Goal: Task Accomplishment & Management: Complete application form

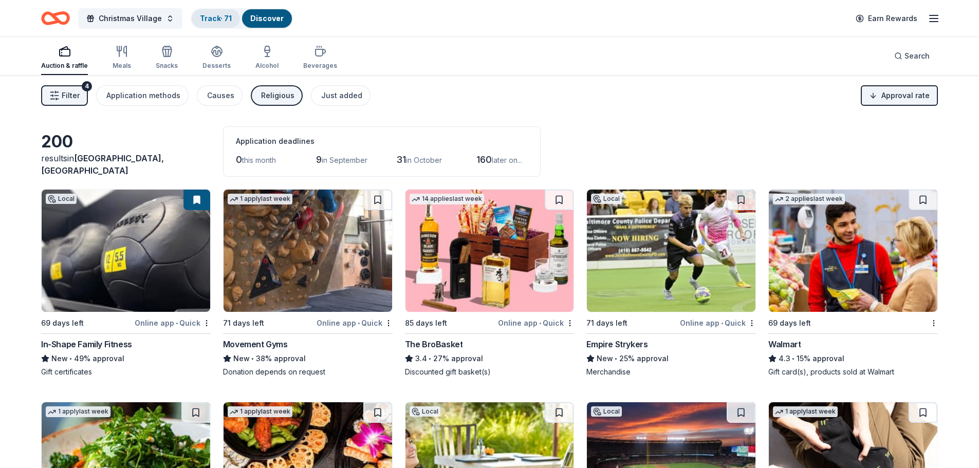
drag, startPoint x: 0, startPoint y: 0, endPoint x: 205, endPoint y: 20, distance: 206.4
click at [205, 20] on link "Track · 71" at bounding box center [216, 18] width 32 height 9
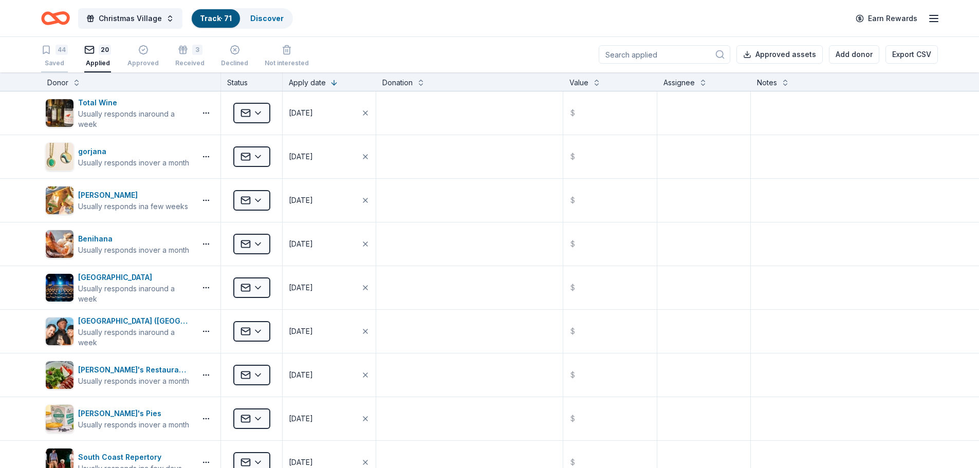
click at [60, 53] on div "44" at bounding box center [61, 50] width 12 height 10
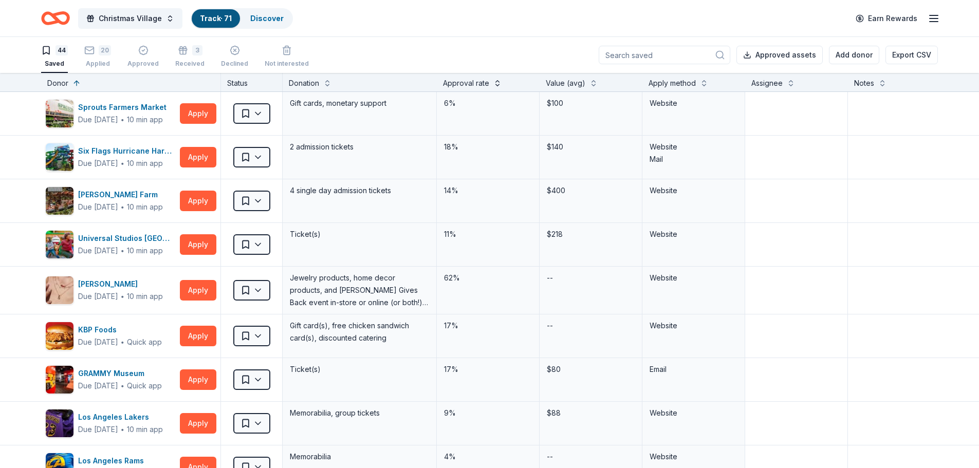
click at [494, 86] on button at bounding box center [497, 82] width 8 height 10
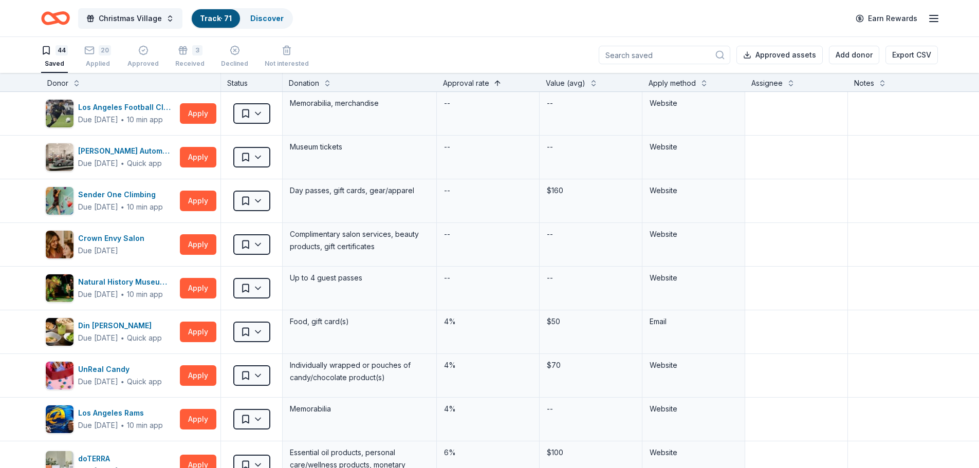
click at [494, 86] on button at bounding box center [497, 82] width 8 height 10
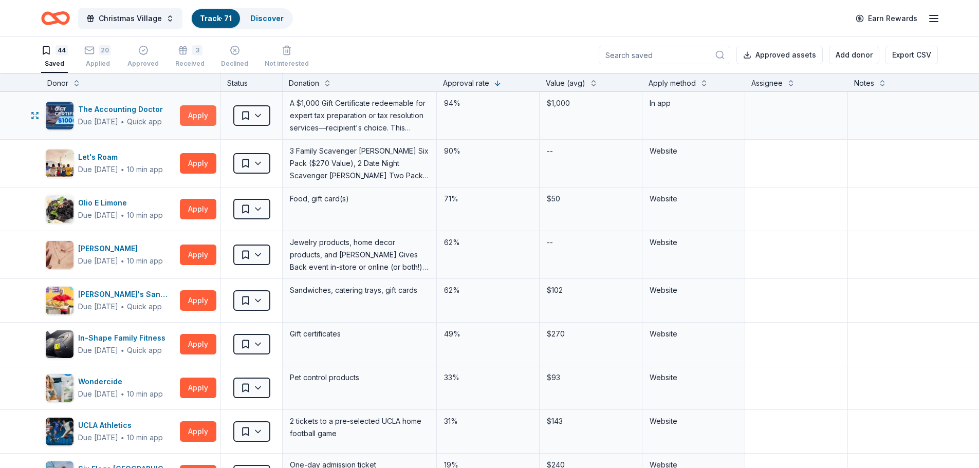
click at [189, 114] on button "Apply" at bounding box center [198, 115] width 36 height 21
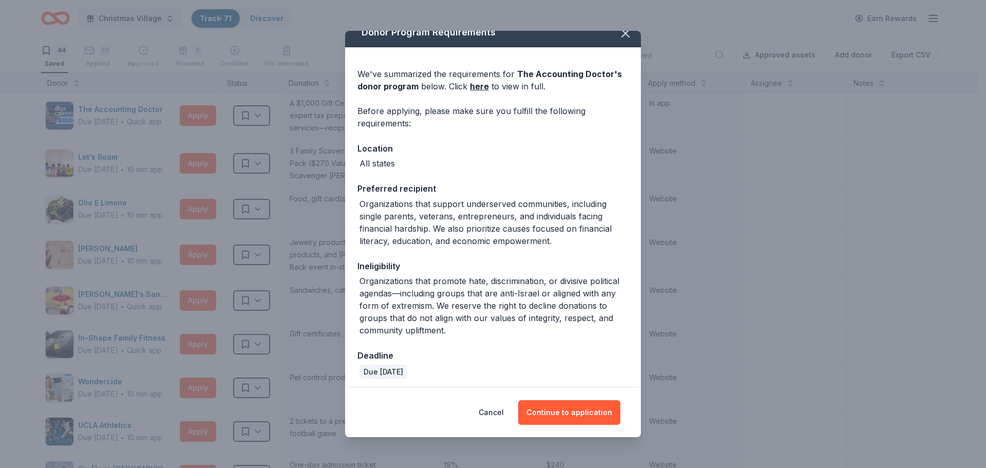
scroll to position [16, 0]
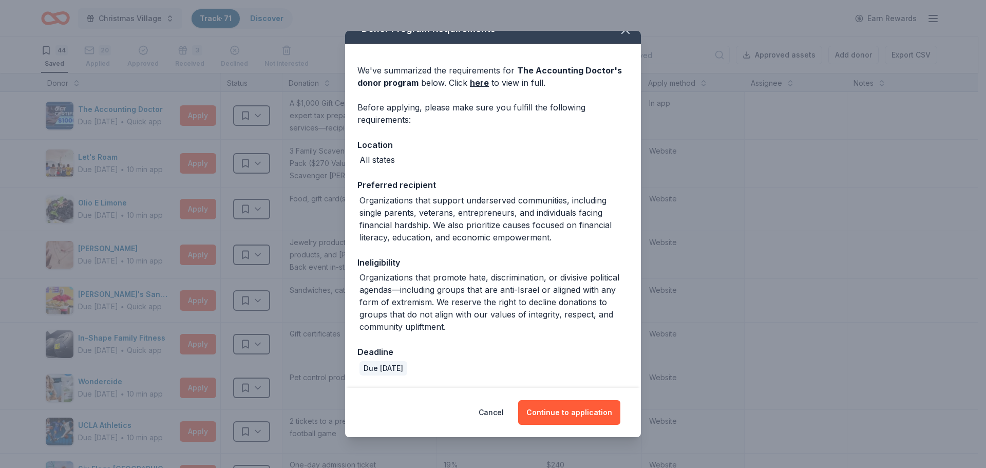
click at [563, 233] on div "Organizations that support underserved communities, including single parents, v…" at bounding box center [494, 218] width 269 height 49
click at [586, 410] on button "Continue to application" at bounding box center [569, 412] width 102 height 25
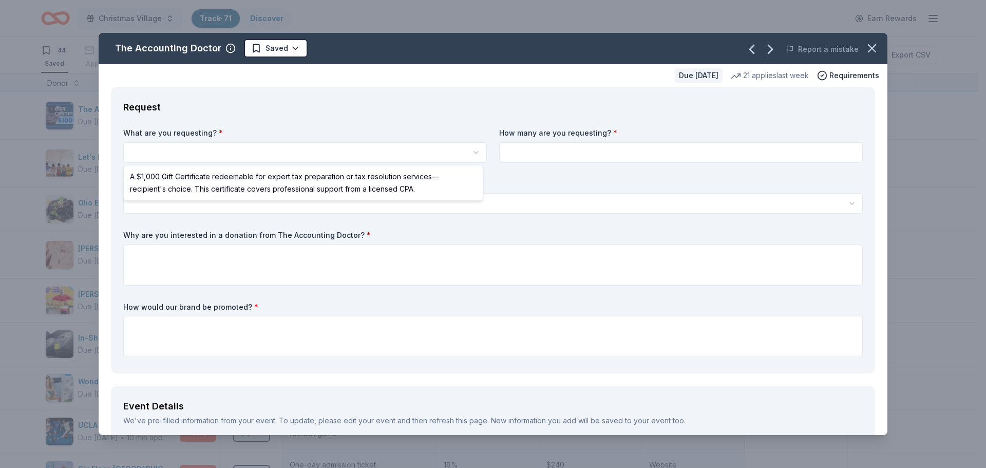
click at [350, 157] on html "Christmas Village Track · 71 Discover Earn Rewards 44 Saved 20 Applied Approved…" at bounding box center [493, 234] width 986 height 468
select select "A $1,000 Gift Certificate redeemable for expert tax preparation or tax resoluti…"
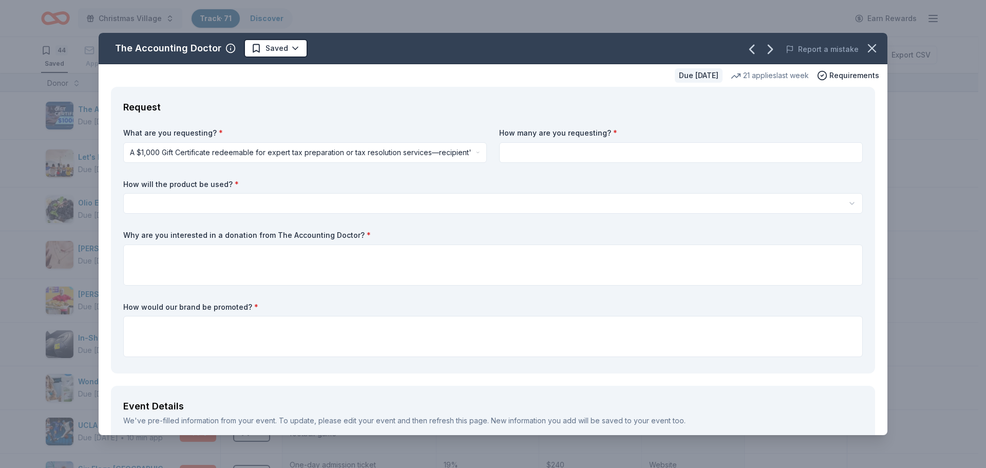
click at [599, 154] on input at bounding box center [681, 152] width 364 height 21
type input "3"
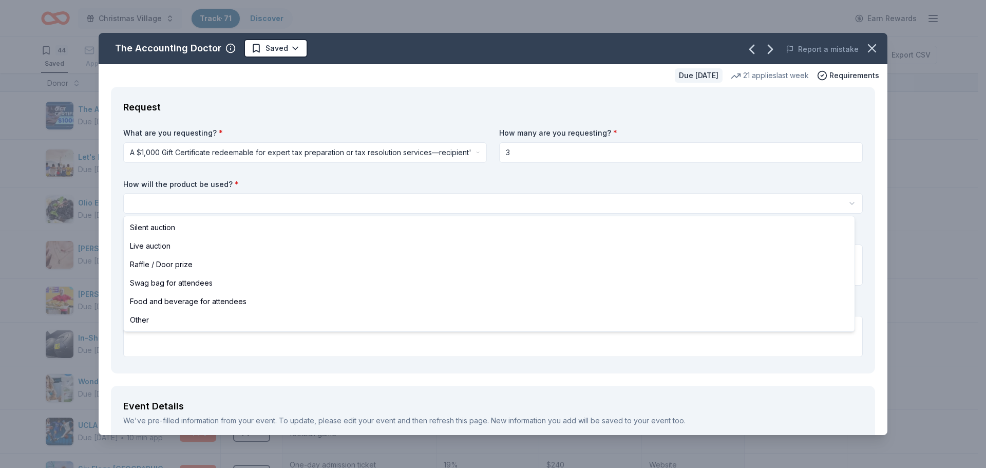
click at [254, 203] on html "Christmas Village Track · 71 Discover Earn Rewards 44 Saved 20 Applied Approved…" at bounding box center [493, 234] width 986 height 468
select select "silentAuction"
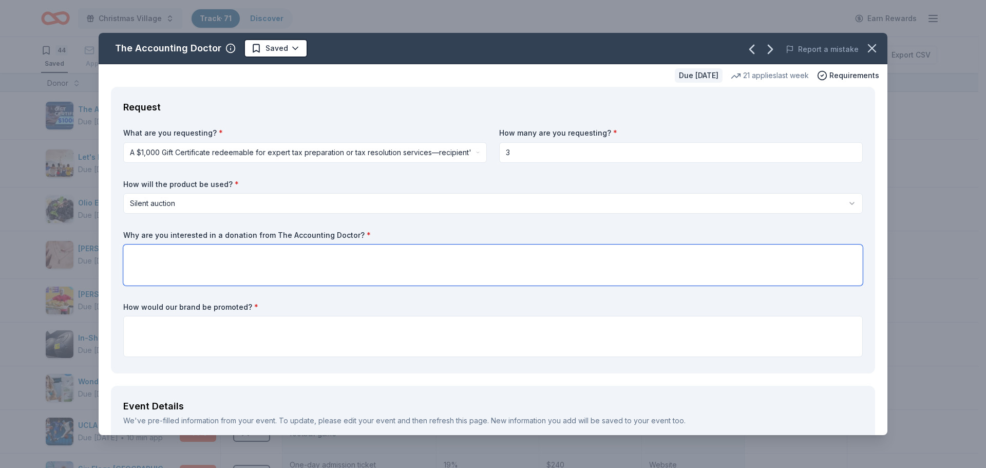
click at [164, 264] on textarea at bounding box center [493, 264] width 740 height 41
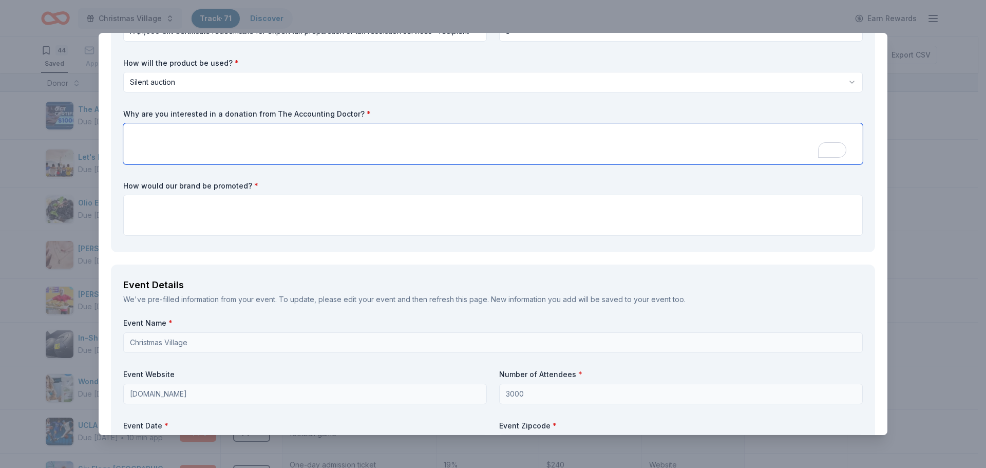
scroll to position [103, 0]
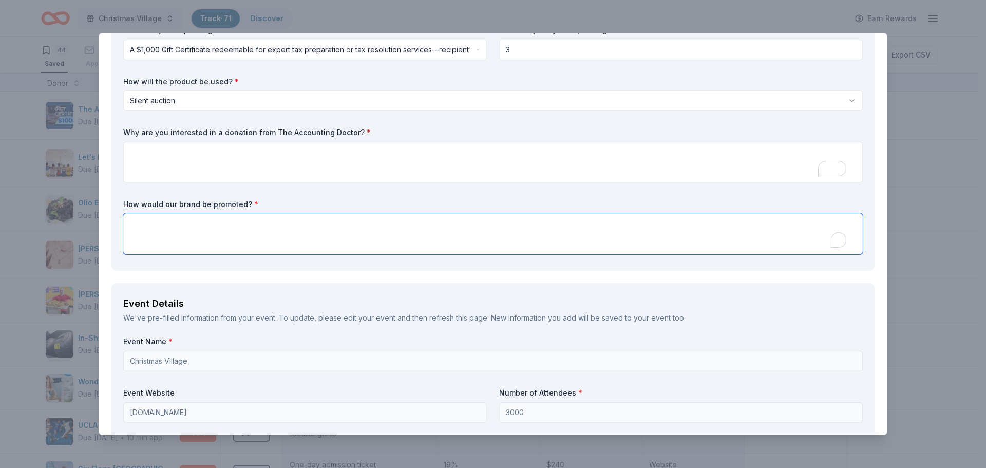
click at [166, 237] on textarea "To enrich screen reader interactions, please activate Accessibility in Grammarl…" at bounding box center [493, 233] width 740 height 41
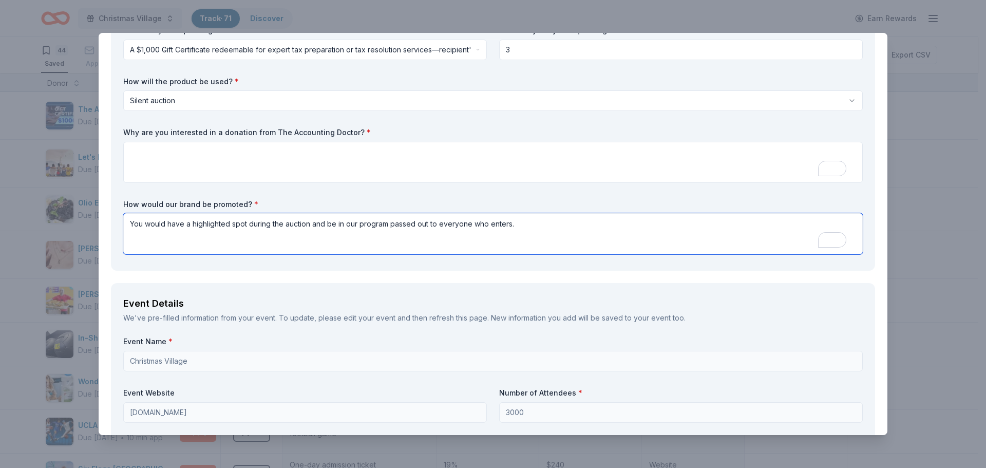
type textarea "You would have a highlighted spot during the auction and be in our program pass…"
click at [196, 166] on textarea "To enrich screen reader interactions, please activate Accessibility in Grammarl…" at bounding box center [493, 162] width 740 height 41
paste textarea "[URL][DOMAIN_NAME]"
type textarea "[URL][DOMAIN_NAME]"
drag, startPoint x: 267, startPoint y: 152, endPoint x: 124, endPoint y: 142, distance: 142.7
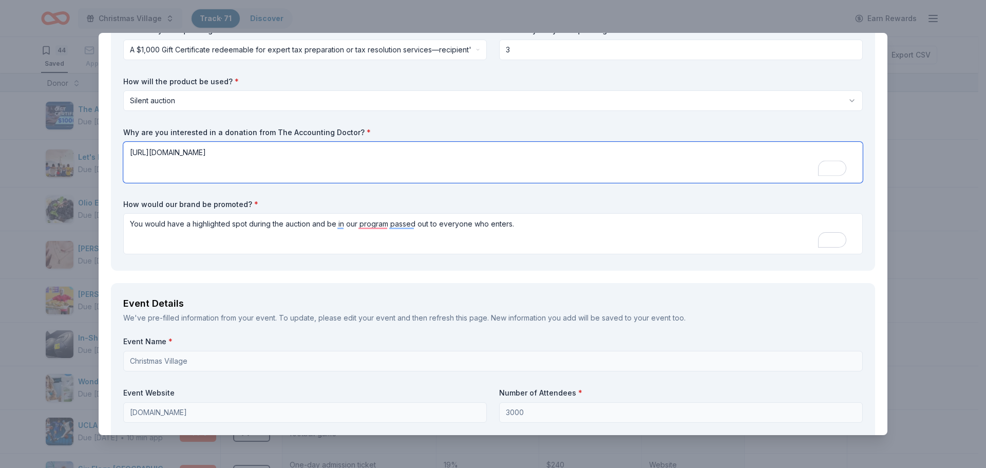
click at [124, 142] on textarea "[URL][DOMAIN_NAME]" at bounding box center [493, 162] width 740 height 41
paste textarea "We’re so excited to be hosting our 4th annual Christmas Village from [DATE] to …"
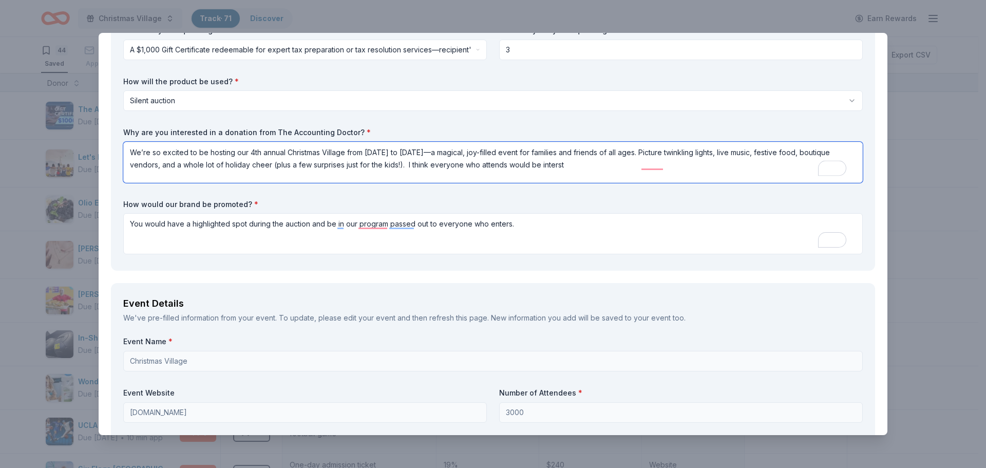
click at [548, 167] on textarea "We’re so excited to be hosting our 4th annual Christmas Village from [DATE] to …" at bounding box center [493, 162] width 740 height 41
click at [724, 168] on textarea "We’re so excited to be hosting our 4th annual Christmas Village from [DATE] to …" at bounding box center [493, 162] width 740 height 41
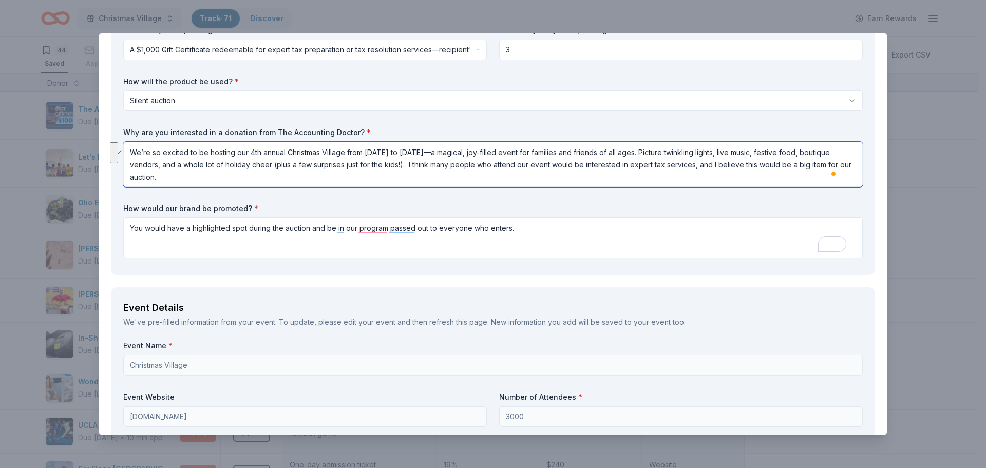
drag, startPoint x: 510, startPoint y: 165, endPoint x: 512, endPoint y: 172, distance: 6.5
click at [512, 172] on textarea "We’re so excited to be hosting our 4th annual Christmas Village from [DATE] to …" at bounding box center [493, 164] width 740 height 45
paste textarea "believe many of our event attendees would be very interested in expert tax serv…"
type textarea "We’re so excited to be hosting our 4th annual Christmas Village from [DATE] to …"
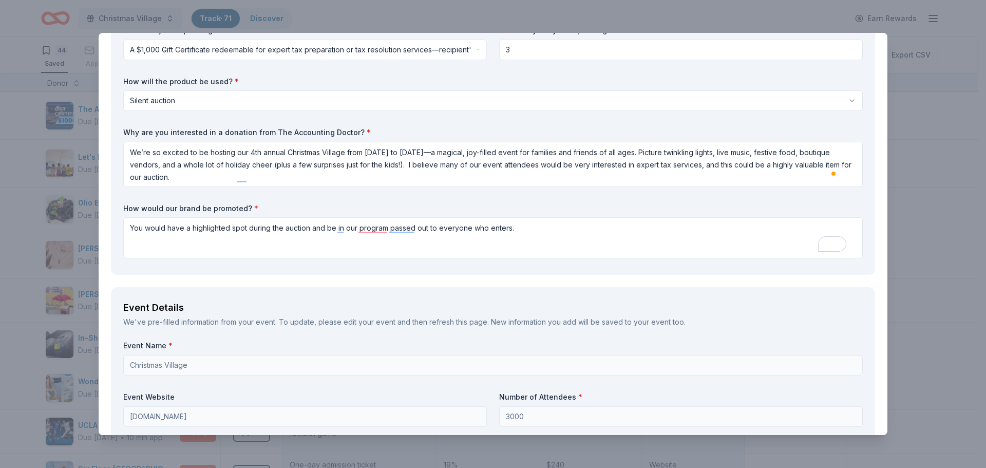
click at [367, 204] on label "How would our brand be promoted? *" at bounding box center [493, 208] width 740 height 10
drag, startPoint x: 509, startPoint y: 228, endPoint x: 117, endPoint y: 218, distance: 391.5
click at [117, 218] on div "Request What are you requesting? * A $1,000 Gift Certificate redeemable for exp…" at bounding box center [493, 129] width 764 height 291
paste textarea "r business would receive a highlighted feature during the auction and a placeme…"
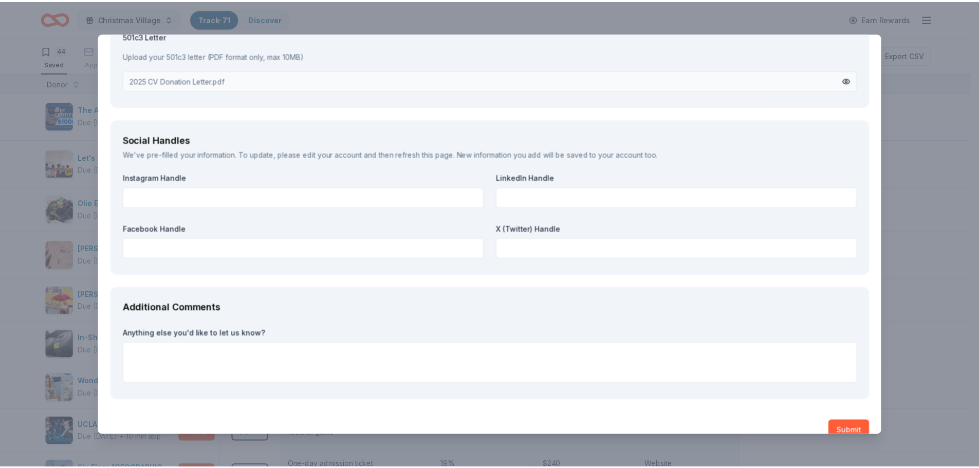
scroll to position [1172, 0]
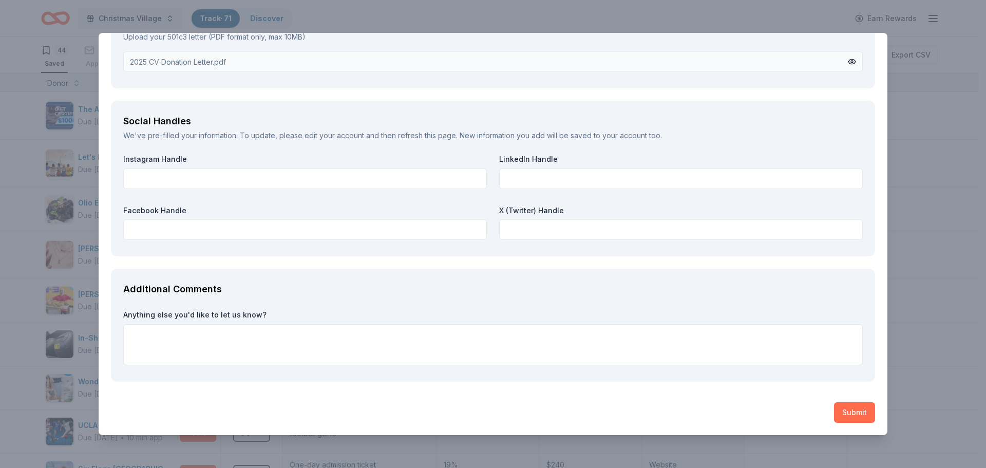
type textarea "Your business would receive a highlighted feature during the auction and a plac…"
click at [849, 412] on button "Submit" at bounding box center [854, 412] width 41 height 21
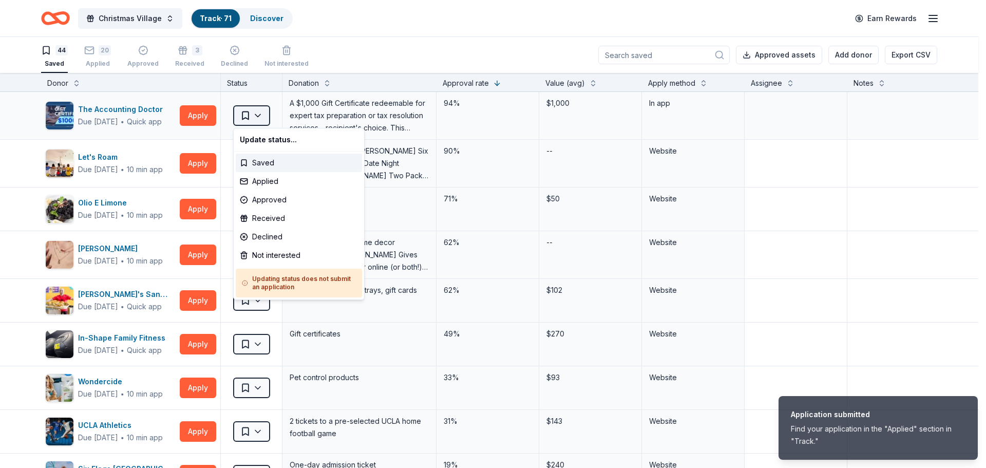
click at [247, 118] on html "Application submitted Find your application in the "Applied" section in "Track.…" at bounding box center [493, 234] width 986 height 468
click at [272, 185] on div "Applied" at bounding box center [299, 181] width 126 height 18
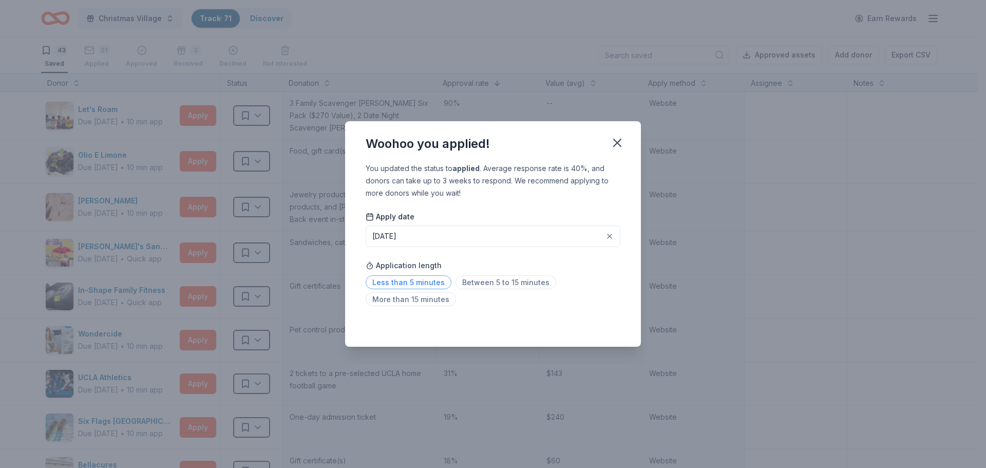
click at [434, 281] on span "Less than 5 minutes" at bounding box center [409, 282] width 86 height 14
click at [616, 142] on icon "button" at bounding box center [617, 142] width 7 height 7
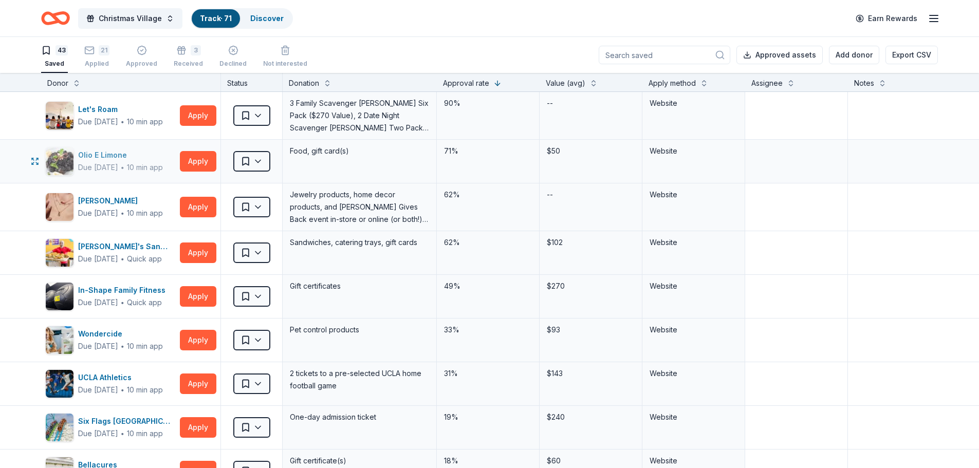
click at [106, 156] on div "Olio E Limone" at bounding box center [120, 155] width 85 height 12
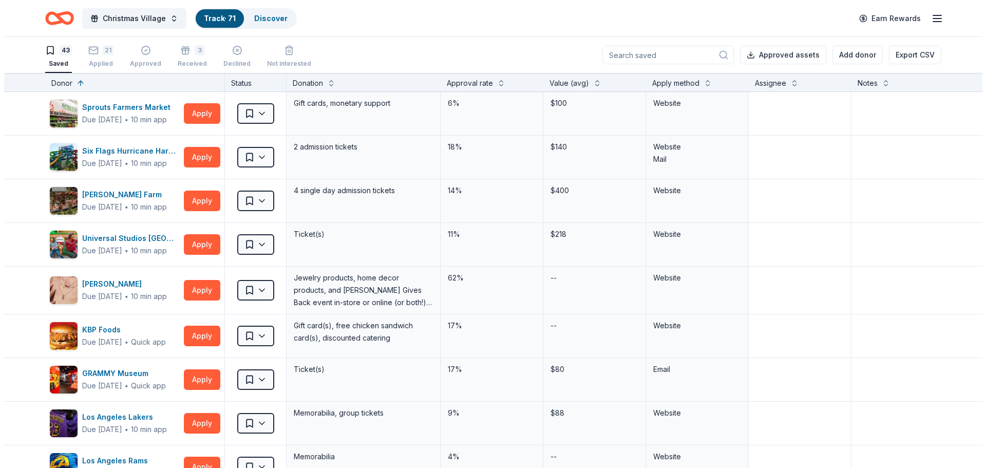
scroll to position [0, 0]
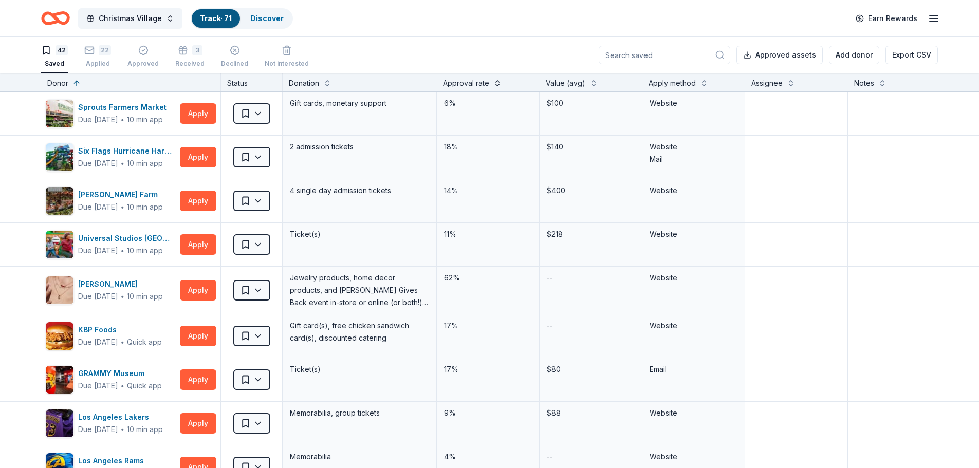
click at [494, 85] on button at bounding box center [497, 82] width 8 height 10
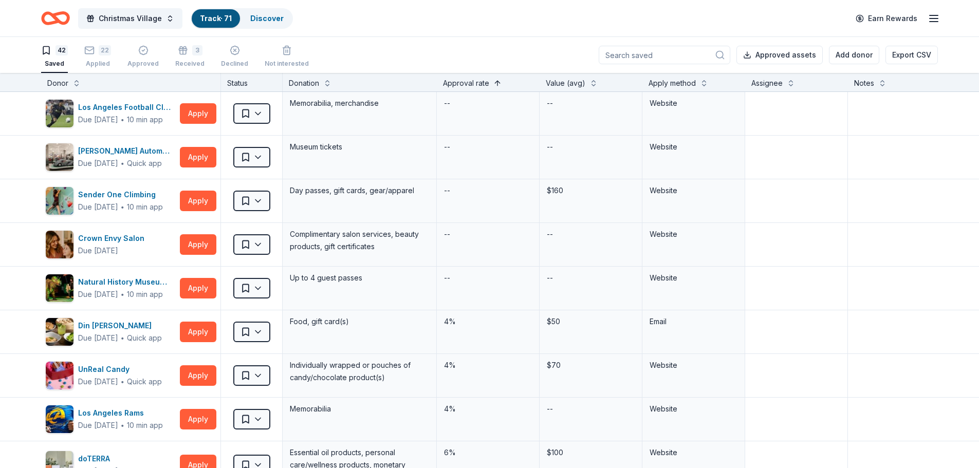
click at [494, 85] on button at bounding box center [497, 82] width 8 height 10
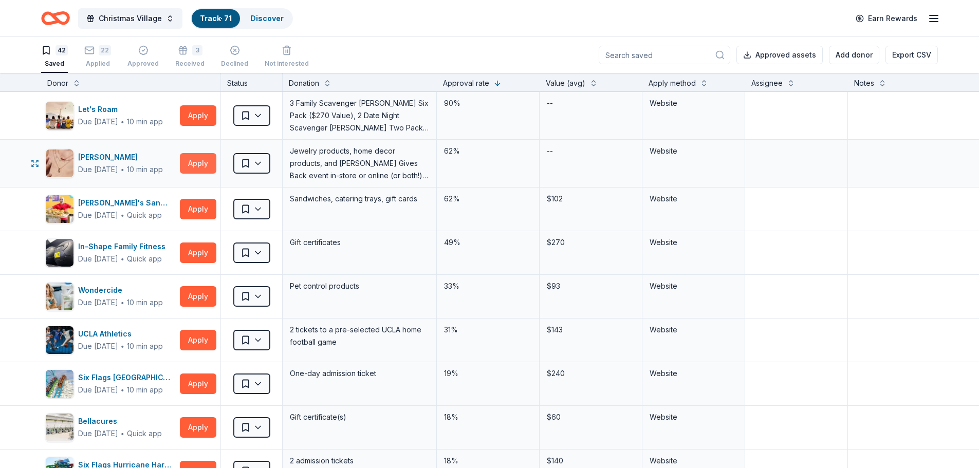
click at [196, 171] on button "Apply" at bounding box center [198, 163] width 36 height 21
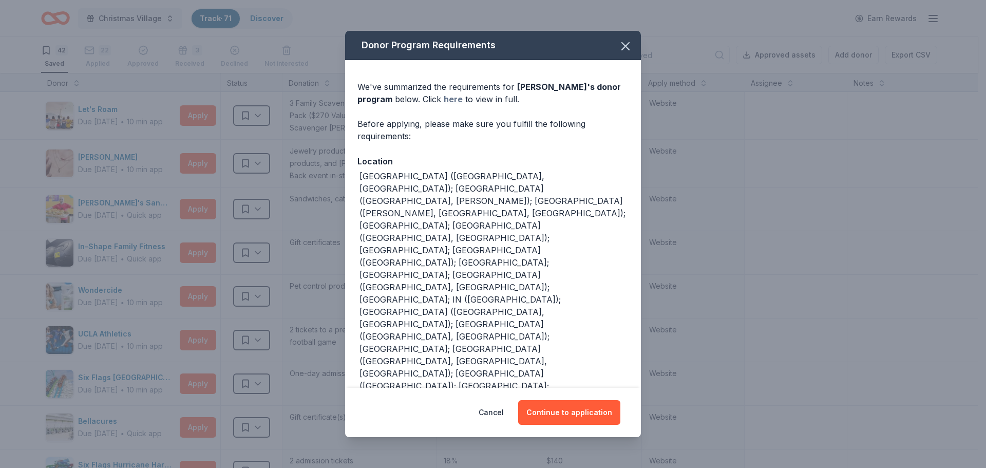
click at [451, 96] on link "here" at bounding box center [453, 99] width 19 height 12
click at [618, 47] on icon "button" at bounding box center [625, 46] width 14 height 14
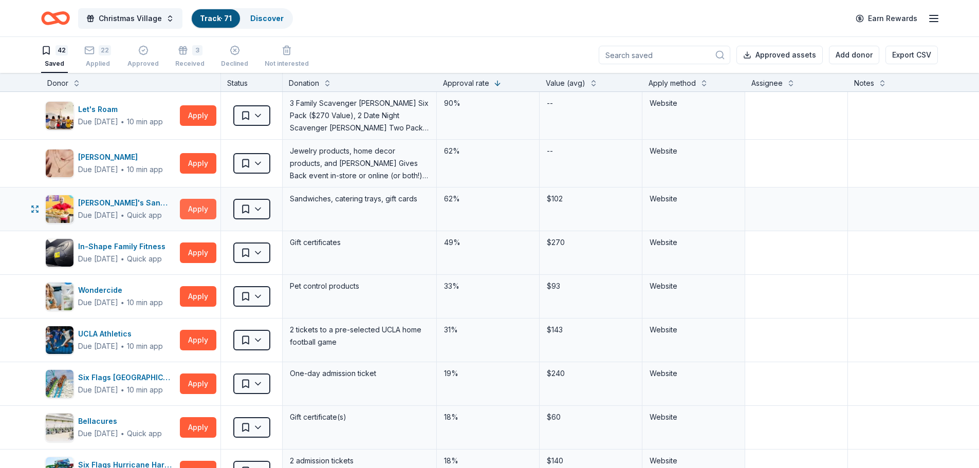
click at [186, 208] on button "Apply" at bounding box center [198, 209] width 36 height 21
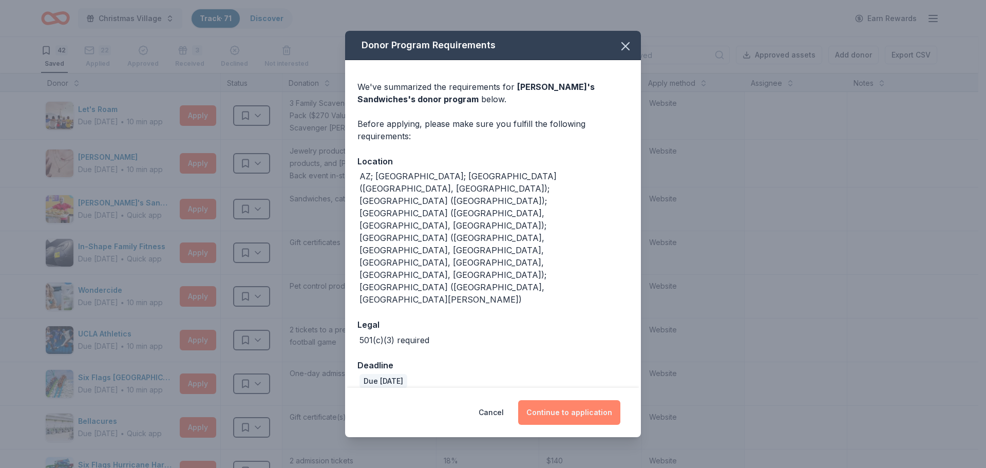
click at [573, 400] on button "Continue to application" at bounding box center [569, 412] width 102 height 25
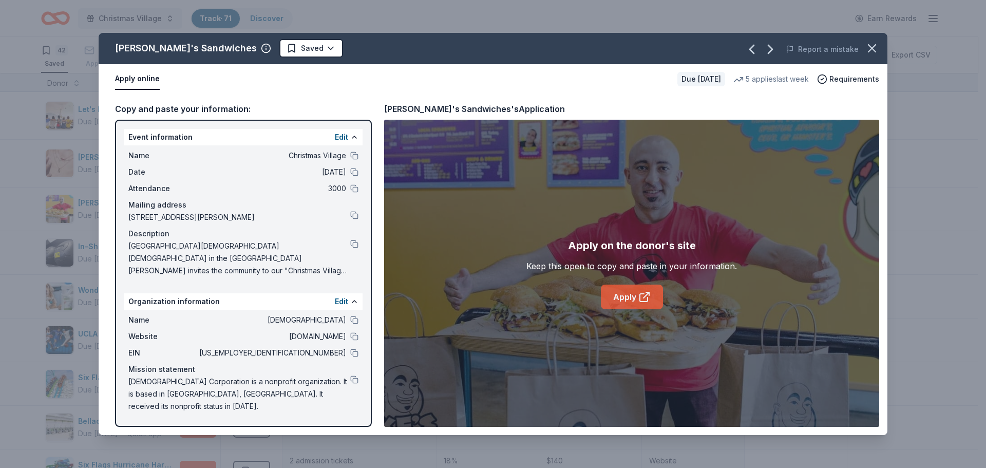
click at [625, 293] on link "Apply" at bounding box center [632, 297] width 62 height 25
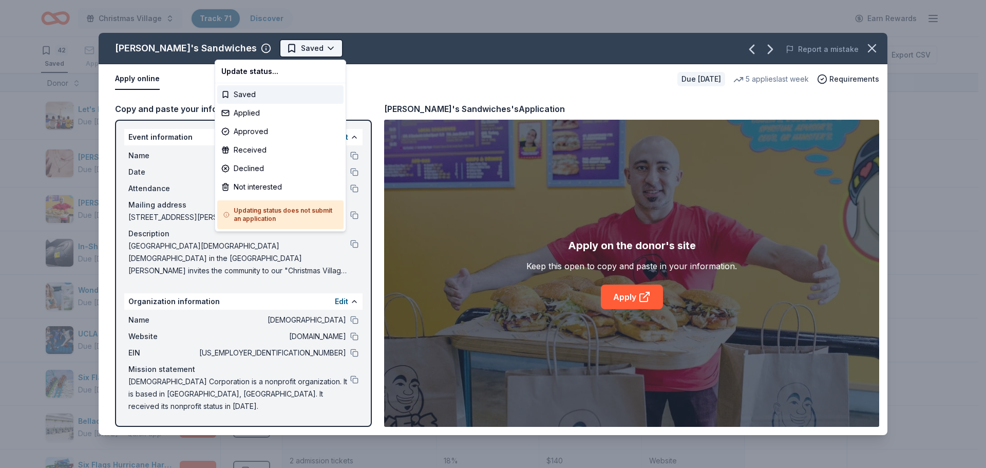
click at [258, 46] on html "Christmas Village Track · 71 Discover Earn Rewards 42 Saved 22 Applied Approved…" at bounding box center [493, 234] width 986 height 468
click at [254, 112] on div "Applied" at bounding box center [280, 113] width 126 height 18
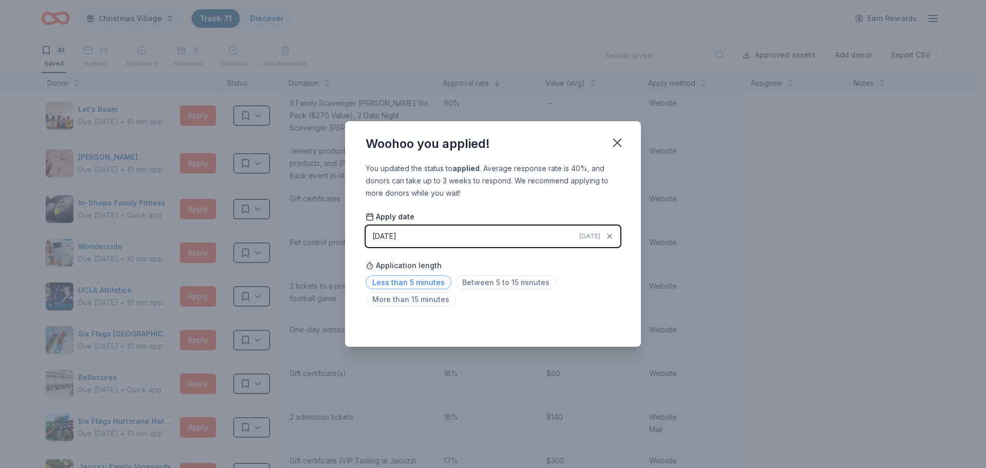
click at [408, 287] on span "Less than 5 minutes" at bounding box center [409, 282] width 86 height 14
click at [613, 142] on icon "button" at bounding box center [617, 143] width 14 height 14
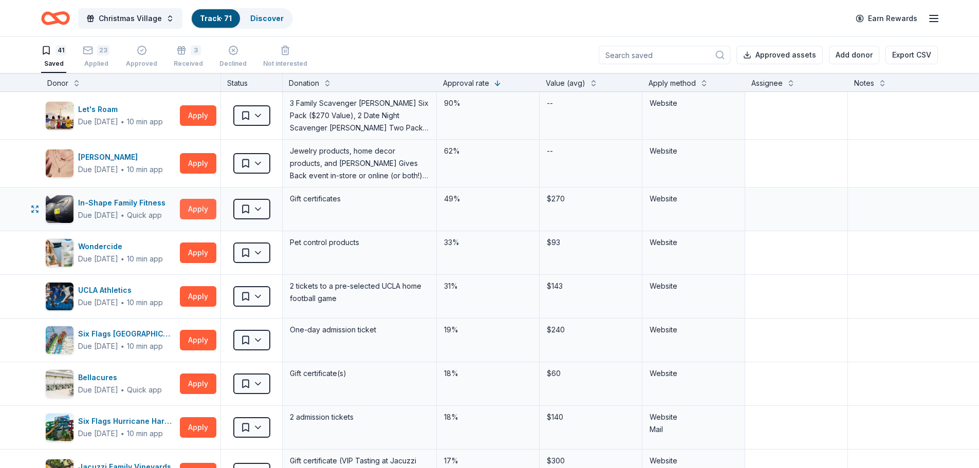
click at [205, 208] on button "Apply" at bounding box center [198, 209] width 36 height 21
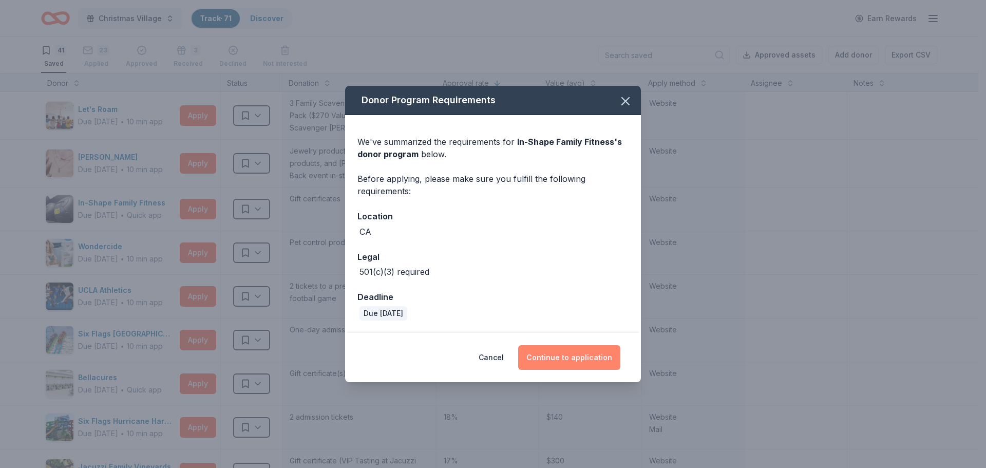
click at [561, 348] on button "Continue to application" at bounding box center [569, 357] width 102 height 25
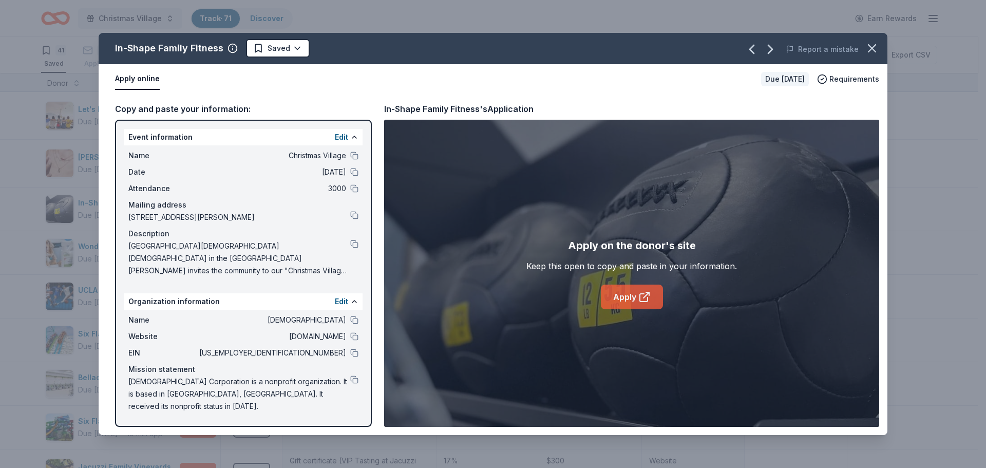
click at [624, 288] on link "Apply" at bounding box center [632, 297] width 62 height 25
click at [875, 43] on icon "button" at bounding box center [872, 48] width 14 height 14
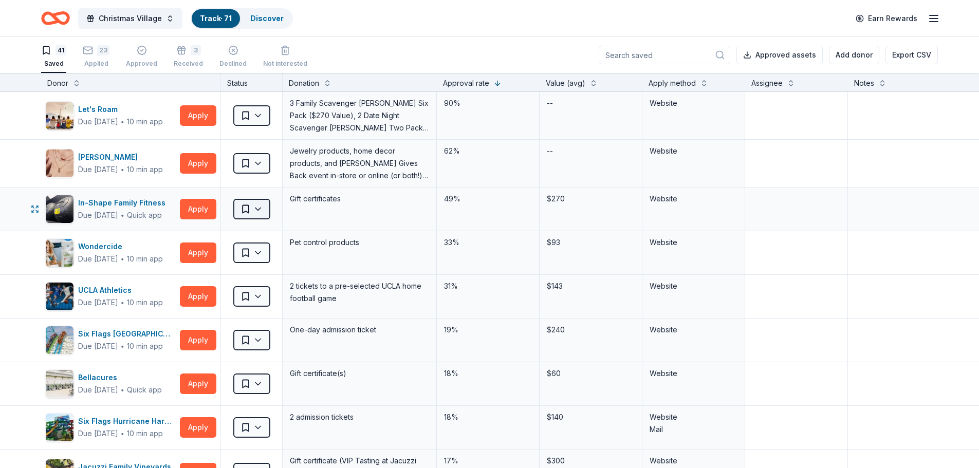
click at [244, 212] on html "Christmas Village Track · 71 Discover Earn Rewards 41 Saved 23 Applied Approved…" at bounding box center [489, 234] width 979 height 468
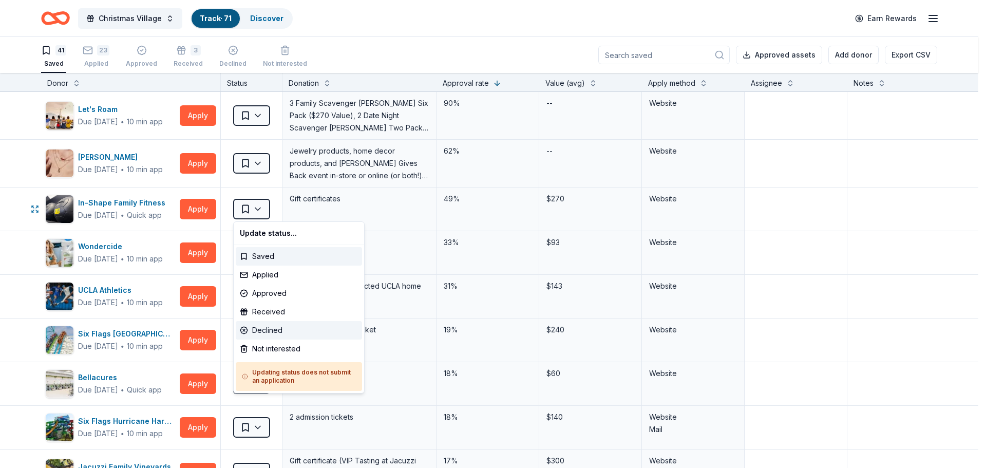
drag, startPoint x: 298, startPoint y: 346, endPoint x: 302, endPoint y: 330, distance: 16.3
click at [302, 330] on div "Update status... Saved Applied Approved Received Declined Not interested Updati…" at bounding box center [298, 307] width 131 height 172
click at [302, 330] on div "Declined" at bounding box center [299, 330] width 126 height 18
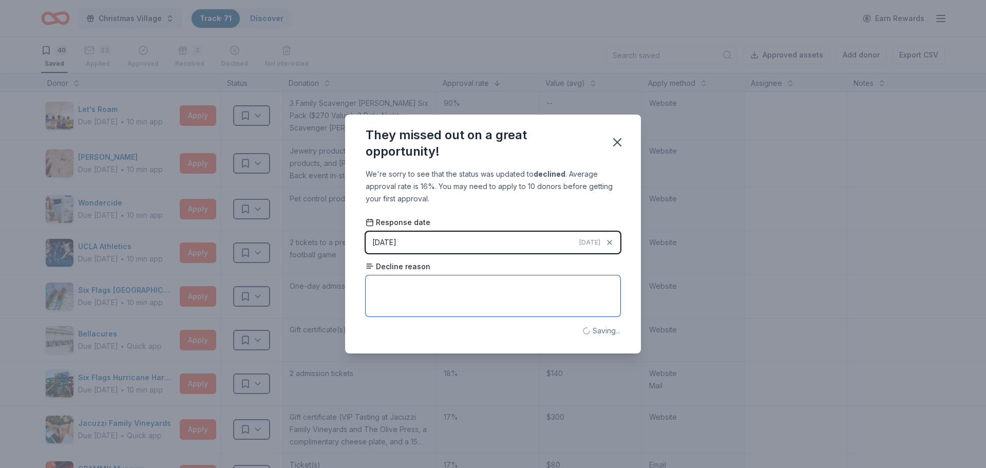
click at [438, 311] on textarea at bounding box center [493, 295] width 255 height 41
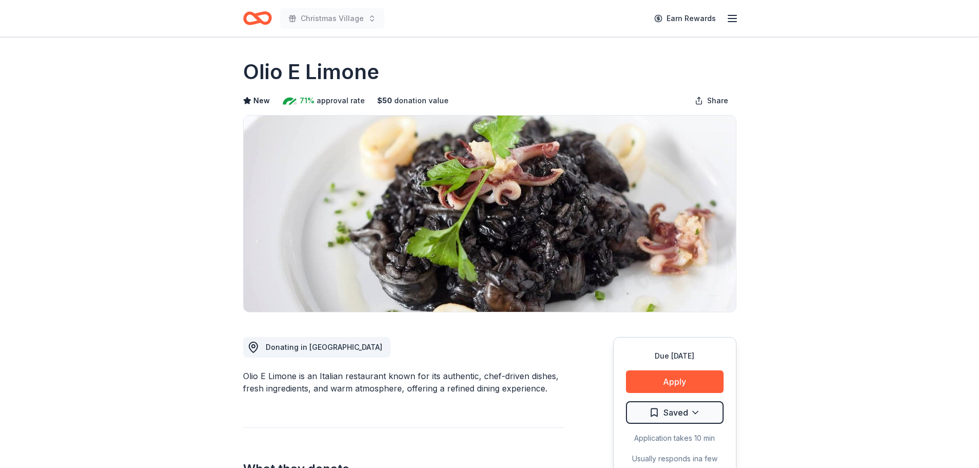
drag, startPoint x: 244, startPoint y: 70, endPoint x: 366, endPoint y: 69, distance: 121.7
click at [366, 69] on h1 "Olio E Limone" at bounding box center [311, 72] width 136 height 29
drag, startPoint x: 387, startPoint y: 77, endPoint x: 244, endPoint y: 75, distance: 142.8
click at [244, 75] on div "Olio E Limone" at bounding box center [489, 72] width 493 height 29
drag, startPoint x: 296, startPoint y: 375, endPoint x: 251, endPoint y: 374, distance: 45.2
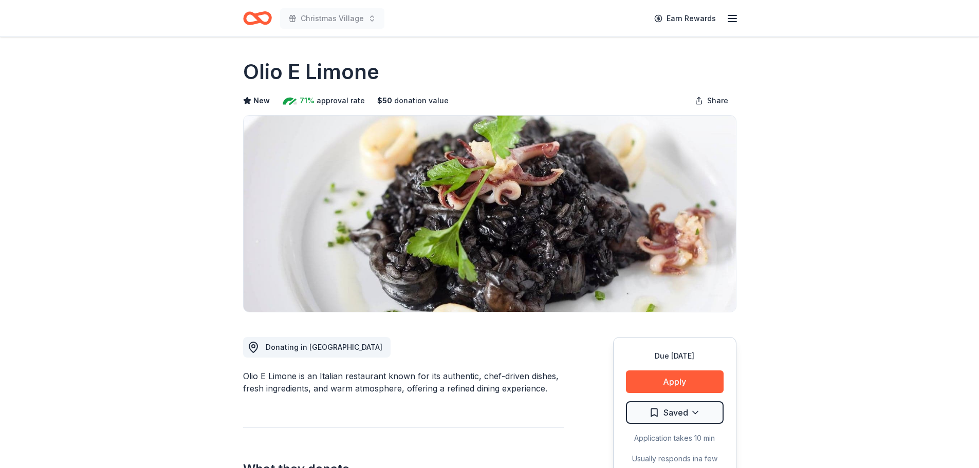
click at [251, 374] on div "Olio E Limone is an Italian restaurant known for its authentic, chef-driven dis…" at bounding box center [403, 382] width 321 height 25
click at [244, 377] on div "Olio E Limone is an Italian restaurant known for its authentic, chef-driven dis…" at bounding box center [403, 382] width 321 height 25
drag, startPoint x: 244, startPoint y: 377, endPoint x: 296, endPoint y: 375, distance: 51.9
click at [296, 375] on div "Olio E Limone is an Italian restaurant known for its authentic, chef-driven dis…" at bounding box center [403, 382] width 321 height 25
click at [682, 384] on button "Apply" at bounding box center [675, 381] width 98 height 23
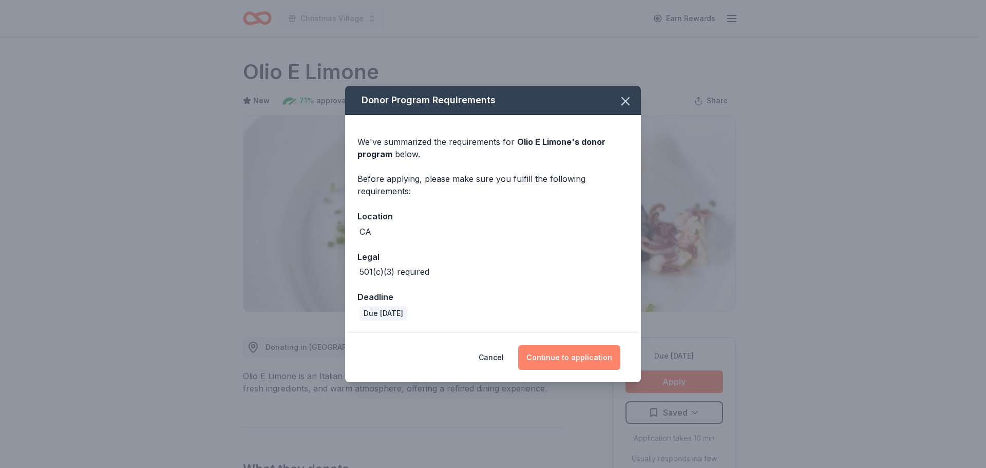
click at [540, 353] on button "Continue to application" at bounding box center [569, 357] width 102 height 25
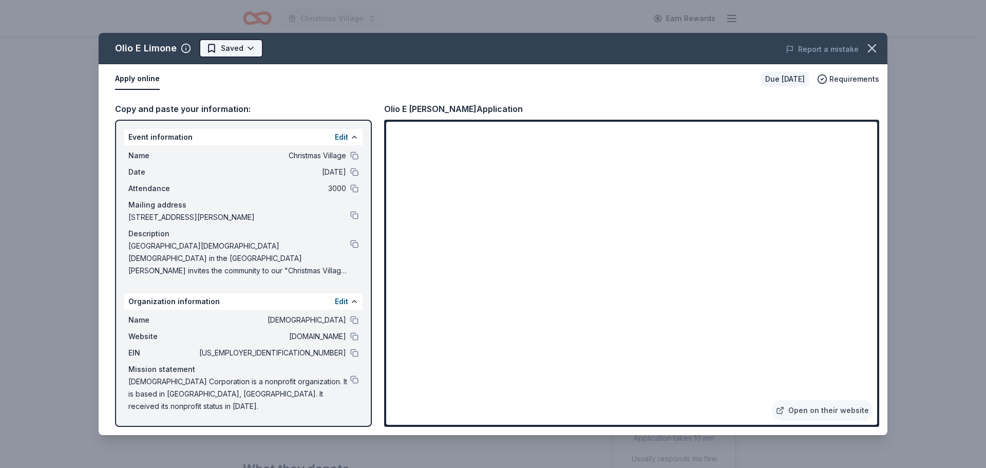
click at [238, 46] on html "Christmas Village Earn Rewards Due in 71 days Share Olio E Limone New 71% appro…" at bounding box center [493, 234] width 986 height 468
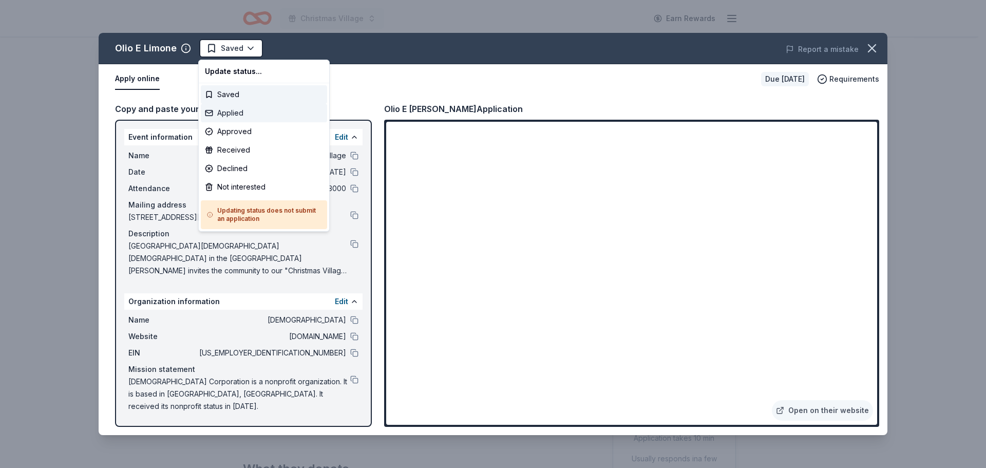
click at [238, 115] on div "Applied" at bounding box center [264, 113] width 126 height 18
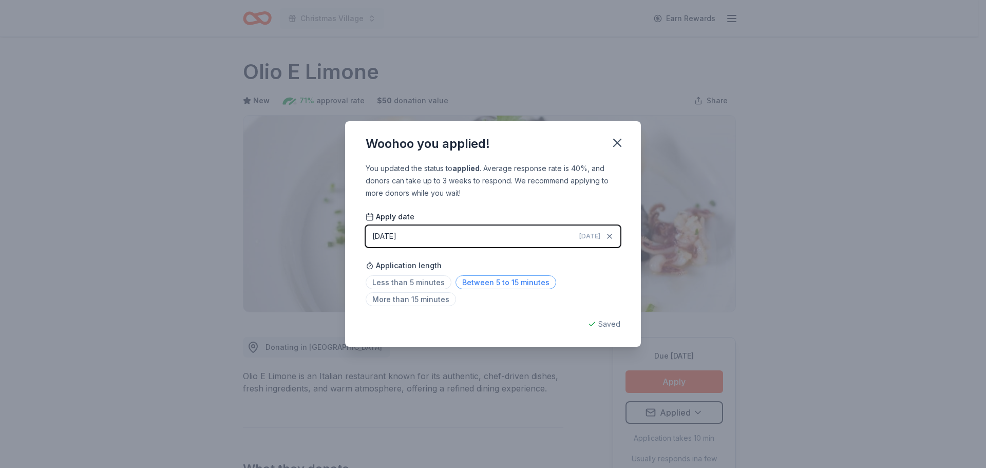
click at [507, 281] on span "Between 5 to 15 minutes" at bounding box center [506, 282] width 101 height 14
click at [618, 142] on icon "button" at bounding box center [617, 142] width 7 height 7
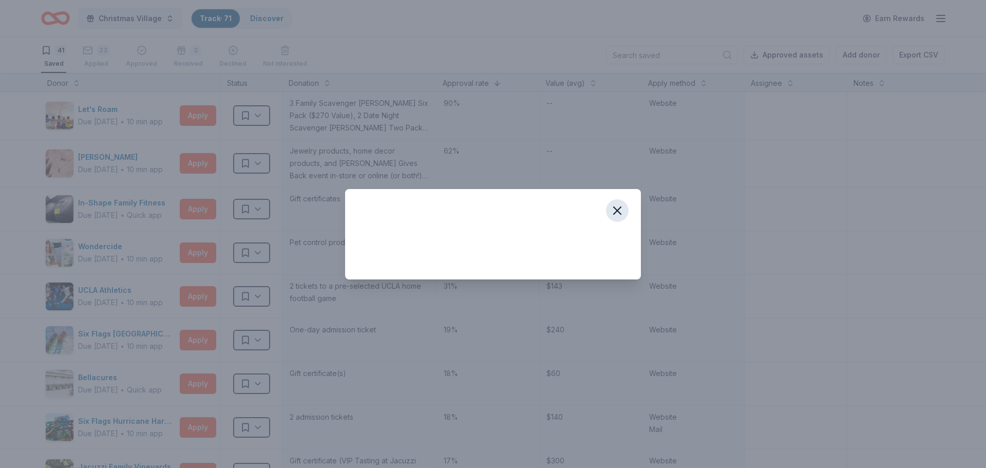
drag, startPoint x: 0, startPoint y: 0, endPoint x: 617, endPoint y: 215, distance: 653.8
click at [617, 215] on icon "button" at bounding box center [617, 210] width 14 height 14
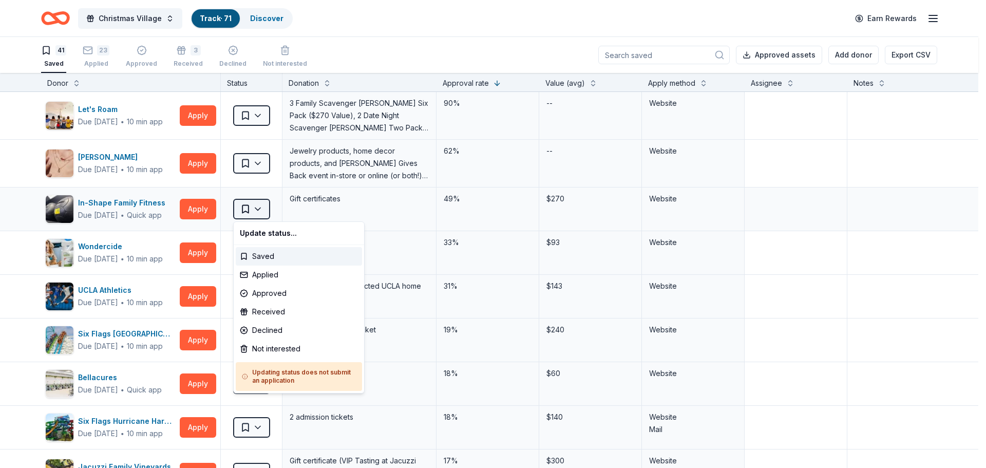
click at [238, 211] on html "Christmas Village Track · 71 Discover Earn Rewards 41 Saved 23 Applied Approved…" at bounding box center [493, 234] width 986 height 468
click at [269, 333] on div "Declined" at bounding box center [299, 330] width 126 height 18
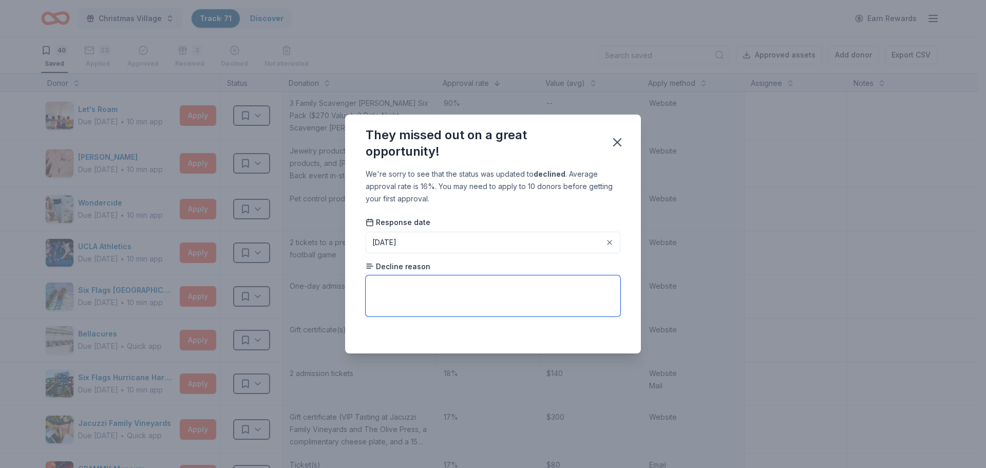
click at [397, 289] on textarea at bounding box center [493, 295] width 255 height 41
type textarea "They only accept people within 5-10 miles of their location"
click at [615, 144] on icon "button" at bounding box center [617, 142] width 7 height 7
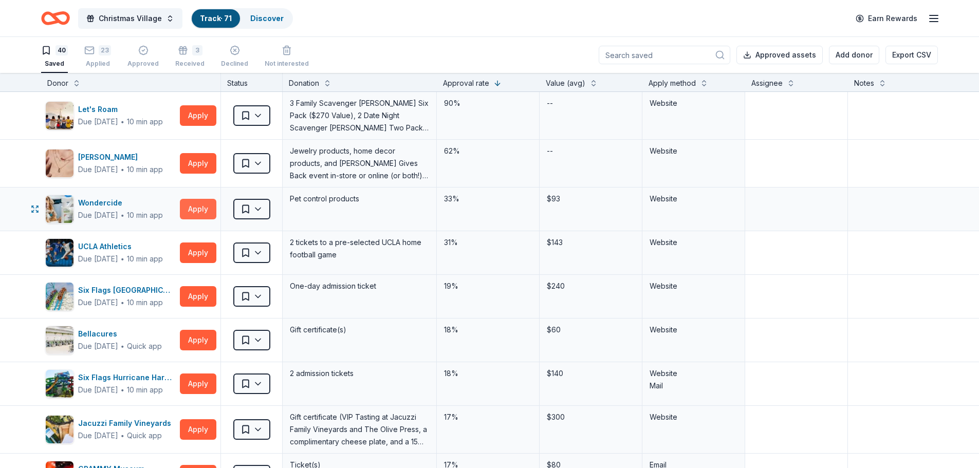
click at [192, 212] on button "Apply" at bounding box center [198, 209] width 36 height 21
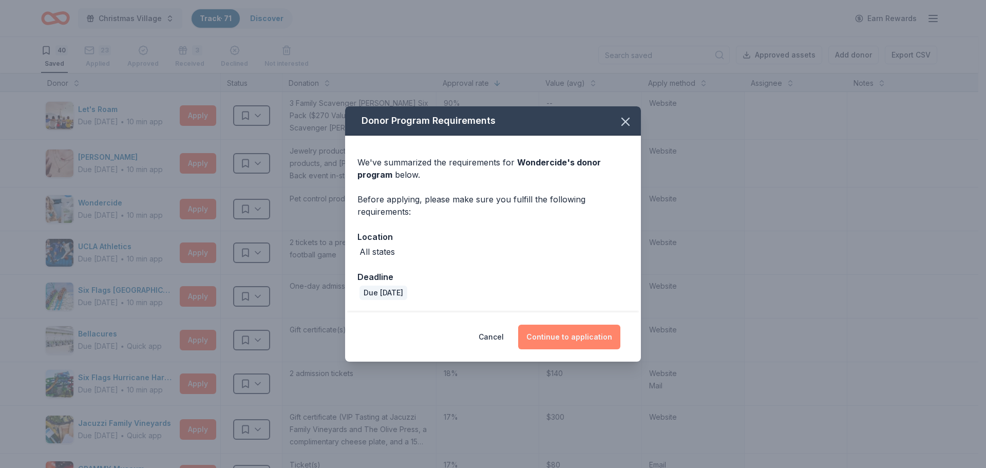
click at [590, 336] on button "Continue to application" at bounding box center [569, 337] width 102 height 25
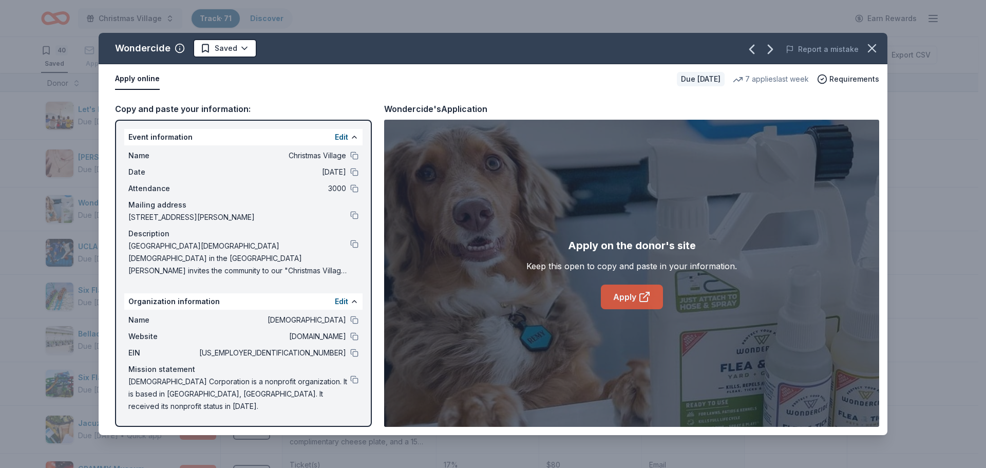
click at [627, 290] on link "Apply" at bounding box center [632, 297] width 62 height 25
drag, startPoint x: 127, startPoint y: 217, endPoint x: 220, endPoint y: 212, distance: 92.6
click at [212, 217] on div "Name Christmas Village Date 12/06/25 Attendance 3000 Mailing address 22450 Sher…" at bounding box center [243, 213] width 238 height 136
click at [209, 50] on html "Christmas Village Track · 71 Discover Earn Rewards 40 Saved 23 Applied Approved…" at bounding box center [493, 234] width 986 height 468
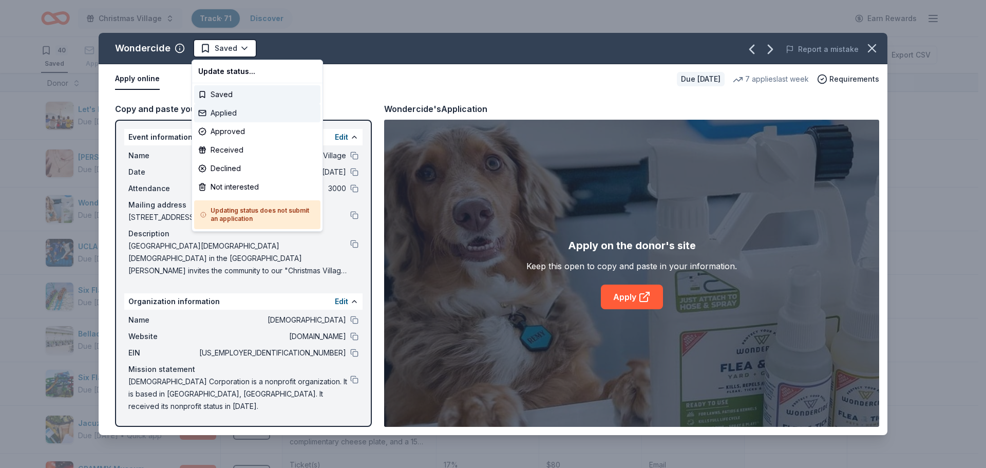
click at [208, 114] on div "Applied" at bounding box center [257, 113] width 126 height 18
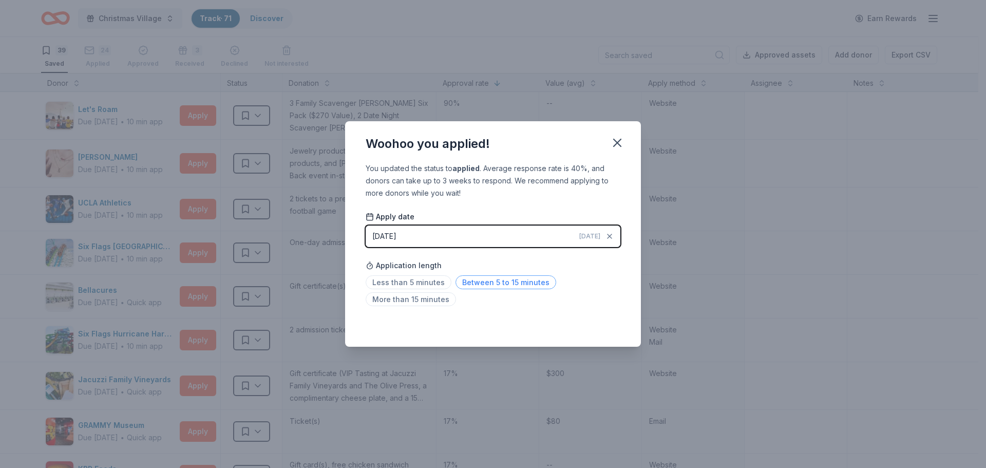
click at [483, 281] on span "Between 5 to 15 minutes" at bounding box center [506, 282] width 101 height 14
click at [616, 145] on icon "button" at bounding box center [617, 143] width 14 height 14
